Goal: Transaction & Acquisition: Book appointment/travel/reservation

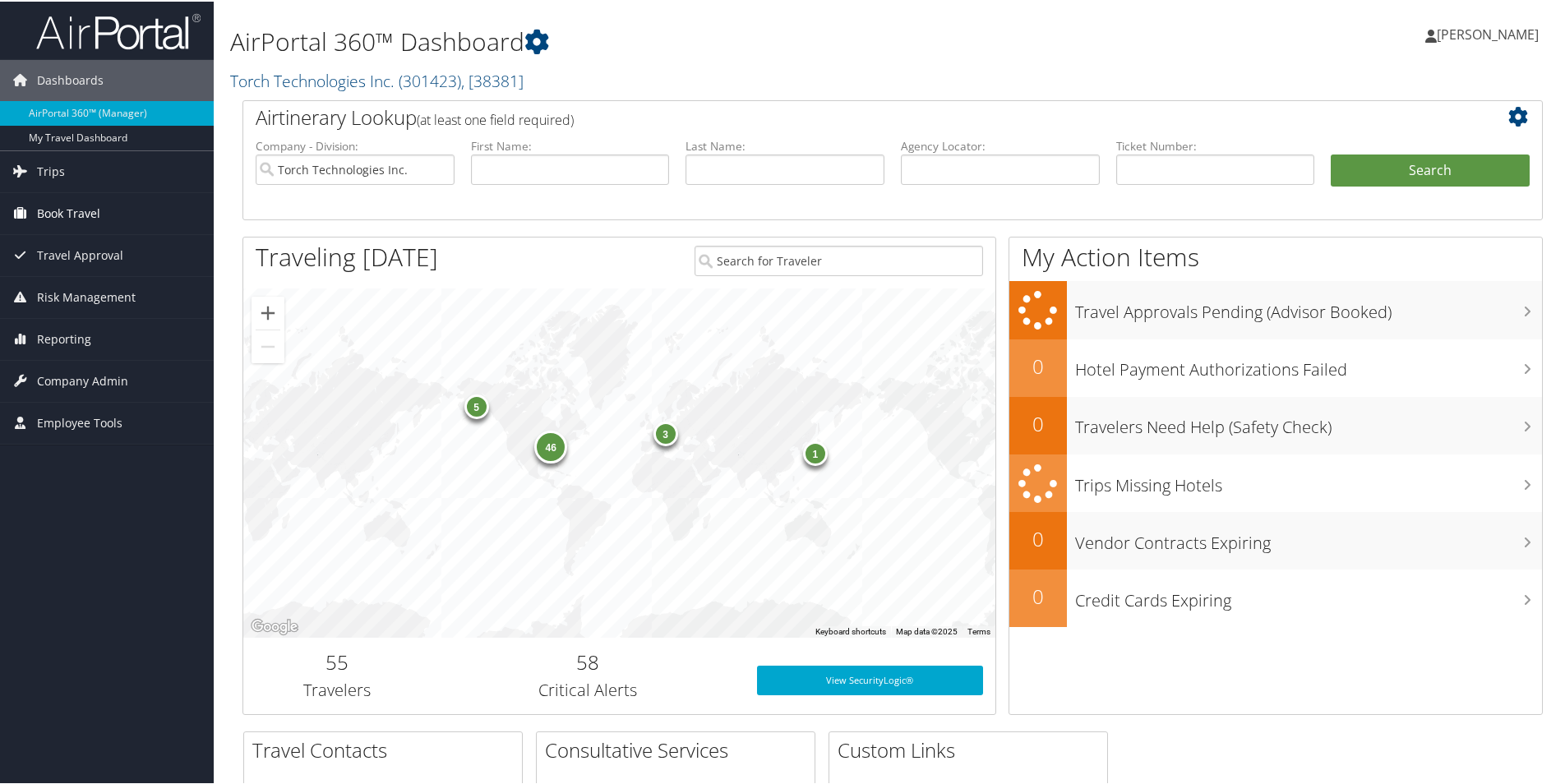
click at [57, 213] on span "Book Travel" at bounding box center [68, 212] width 63 height 41
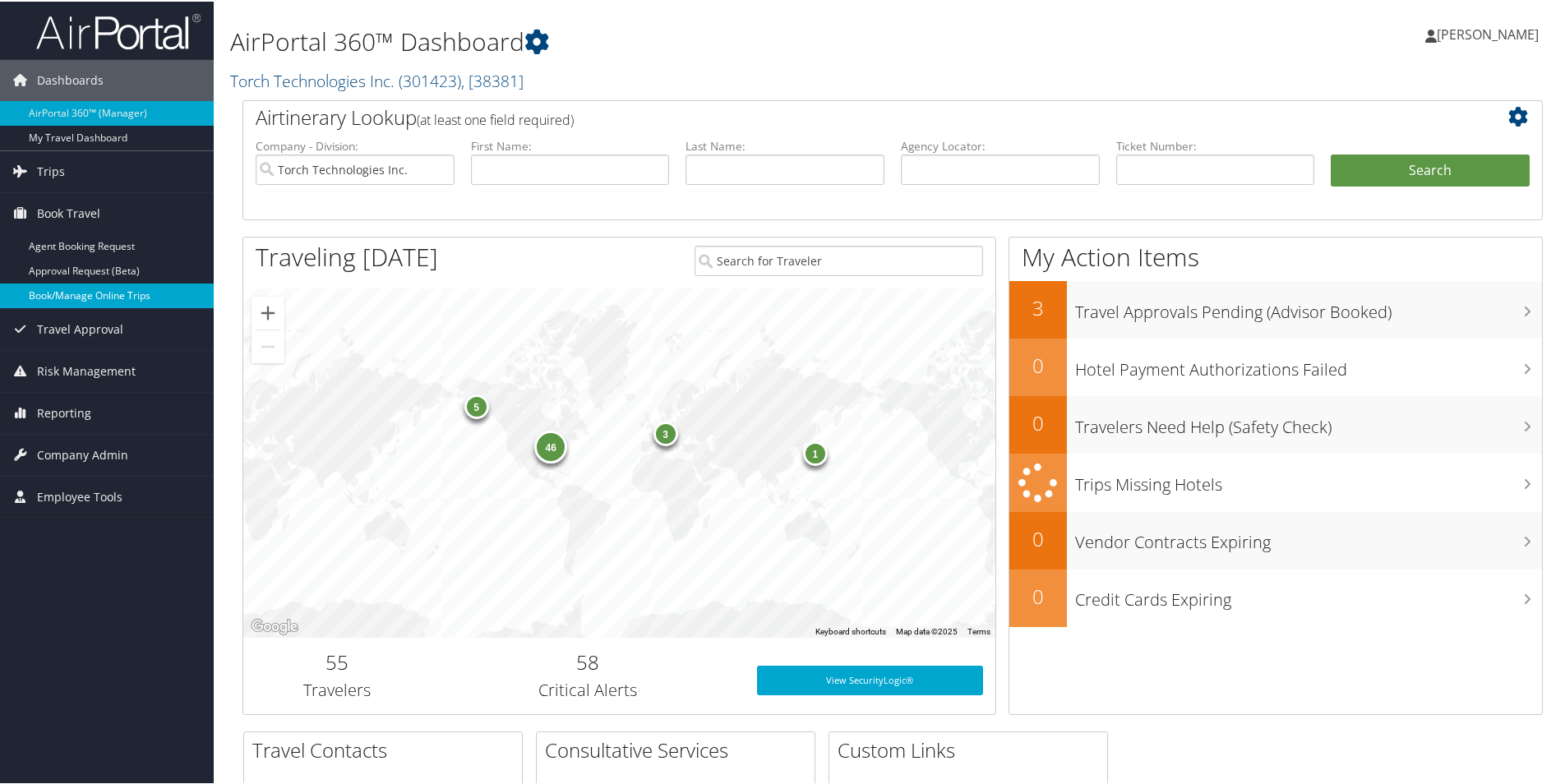
click at [80, 293] on link "Book/Manage Online Trips" at bounding box center [107, 294] width 214 height 25
click at [123, 288] on link "Book/Manage Online Trips" at bounding box center [107, 294] width 214 height 25
